Goal: Task Accomplishment & Management: Complete application form

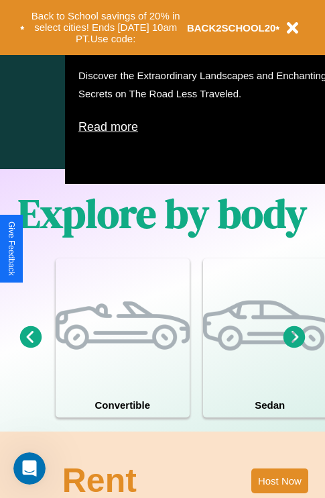
scroll to position [1046, 0]
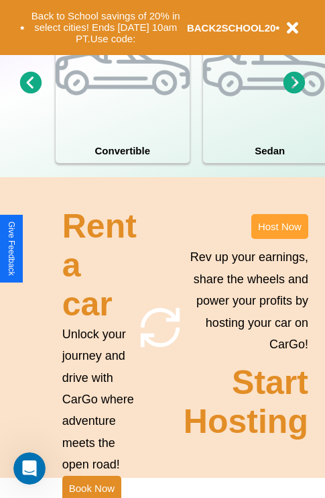
click at [280, 239] on button "Host Now" at bounding box center [280, 226] width 57 height 25
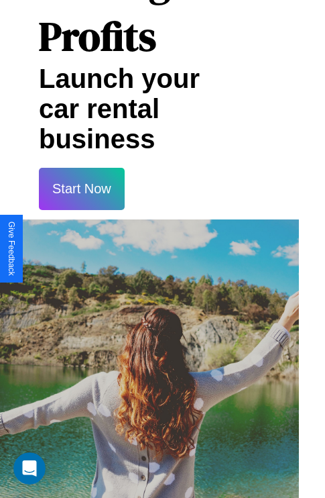
scroll to position [23, 26]
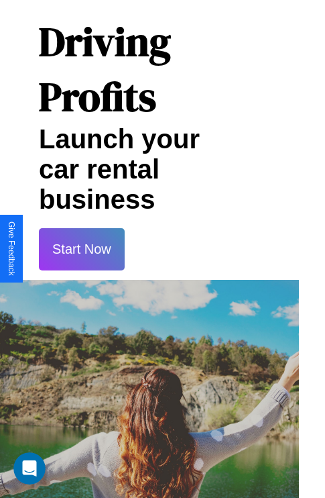
click at [81, 249] on button "Start Now" at bounding box center [82, 249] width 86 height 42
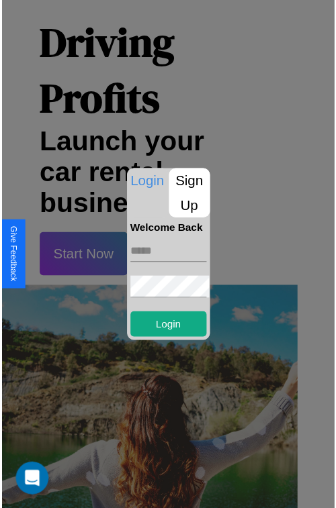
scroll to position [23, 23]
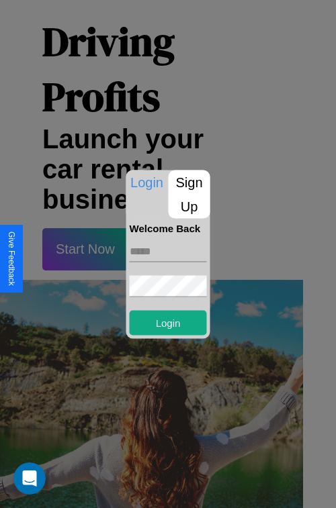
click at [189, 194] on p "Sign Up" at bounding box center [189, 194] width 42 height 48
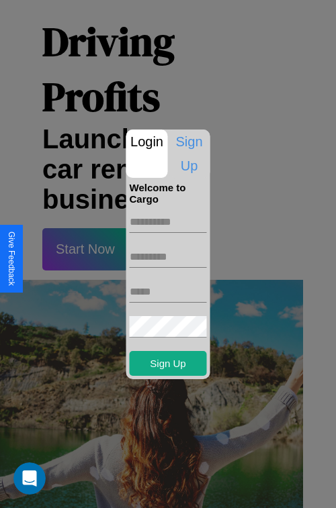
click at [168, 221] on input "text" at bounding box center [168, 221] width 77 height 21
type input "******"
click at [168, 256] on input "text" at bounding box center [168, 256] width 77 height 21
type input "********"
click at [168, 291] on input "text" at bounding box center [168, 291] width 77 height 21
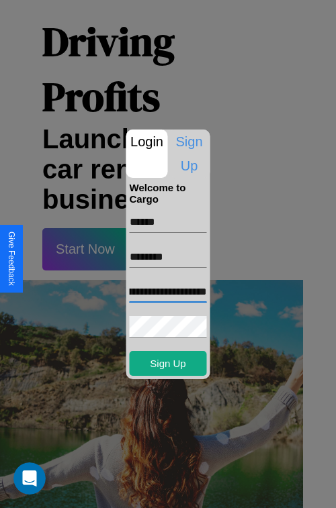
scroll to position [0, 61]
type input "**********"
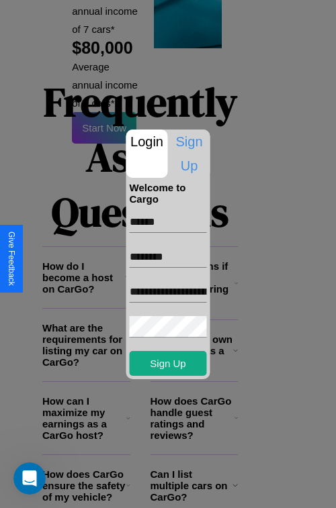
click at [150, 490] on div at bounding box center [168, 254] width 336 height 508
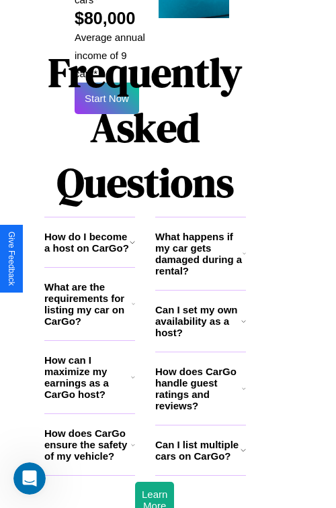
scroll to position [19, 23]
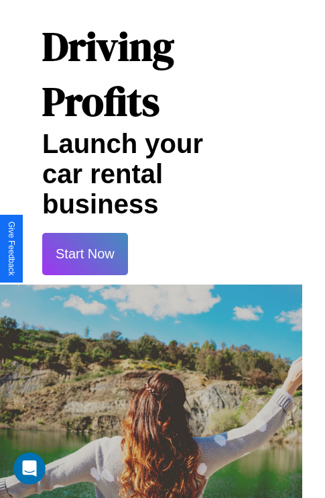
click at [85, 254] on button "Start Now" at bounding box center [85, 254] width 86 height 42
